Goal: Transaction & Acquisition: Purchase product/service

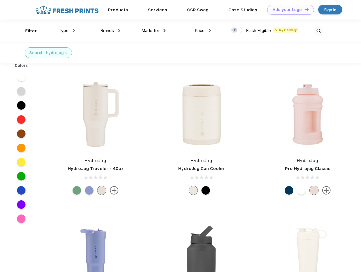
click at [289, 10] on link "Add your Logo Design Tool" at bounding box center [290, 10] width 47 height 10
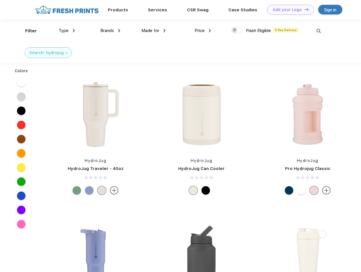
click at [0, 0] on div "Design Tool" at bounding box center [0, 0] width 0 height 0
click at [304, 9] on link "Add your Logo Design Tool" at bounding box center [290, 10] width 47 height 10
click at [27, 31] on div "Filter" at bounding box center [31, 31] width 12 height 7
click at [67, 31] on span "Type" at bounding box center [64, 30] width 10 height 5
click at [110, 31] on span "Brands" at bounding box center [107, 30] width 14 height 5
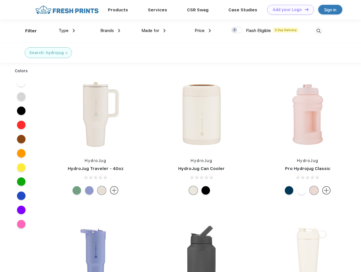
click at [154, 31] on span "Made for" at bounding box center [151, 30] width 18 height 5
click at [203, 31] on span "Price" at bounding box center [200, 30] width 10 height 5
click at [237, 30] on div at bounding box center [236, 30] width 11 height 6
click at [235, 30] on input "checkbox" at bounding box center [233, 29] width 4 height 4
click at [319, 31] on img at bounding box center [318, 30] width 9 height 9
